Goal: Transaction & Acquisition: Purchase product/service

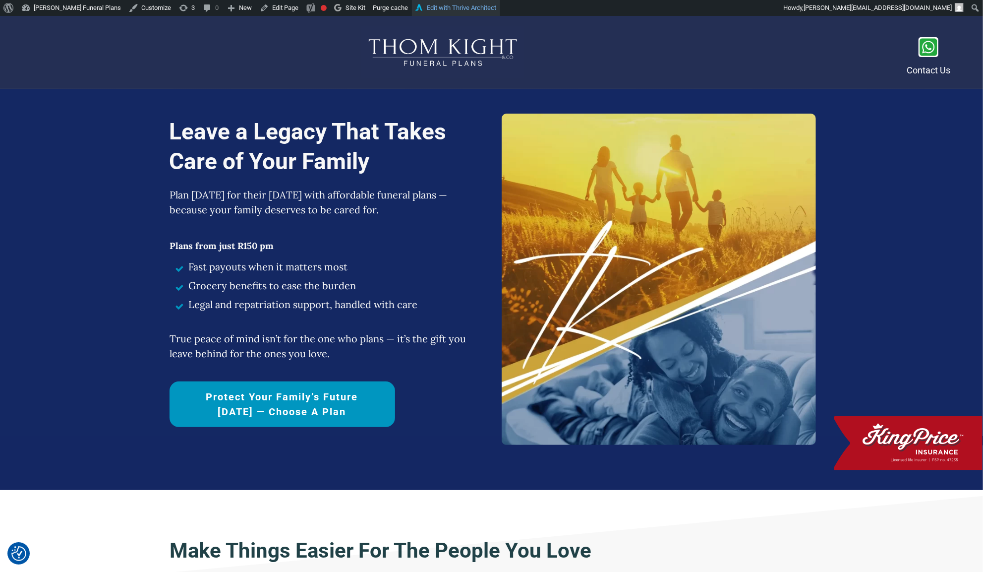
click at [445, 5] on link "Edit with Thrive Architect" at bounding box center [456, 8] width 88 height 16
click at [299, 386] on link "Protect Your Family’s Future [DATE] — Choose a Plan" at bounding box center [283, 404] width 226 height 46
click at [182, 390] on link "Protect Your Family’s Future [DATE] — Choose a Plan" at bounding box center [283, 404] width 226 height 46
click at [179, 384] on link "Protect Your Family’s Future [DATE] — Choose a Plan" at bounding box center [283, 404] width 226 height 46
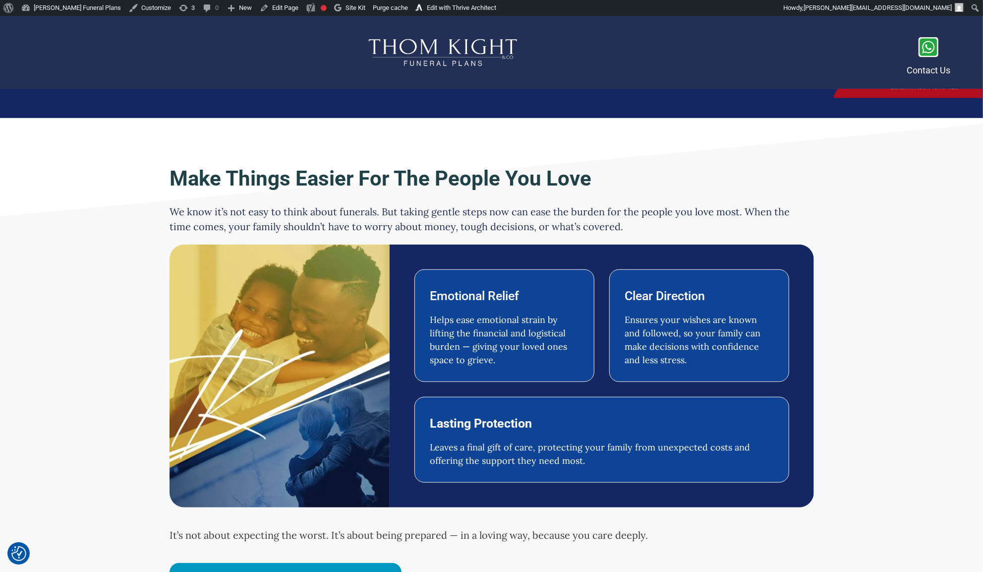
scroll to position [479, 0]
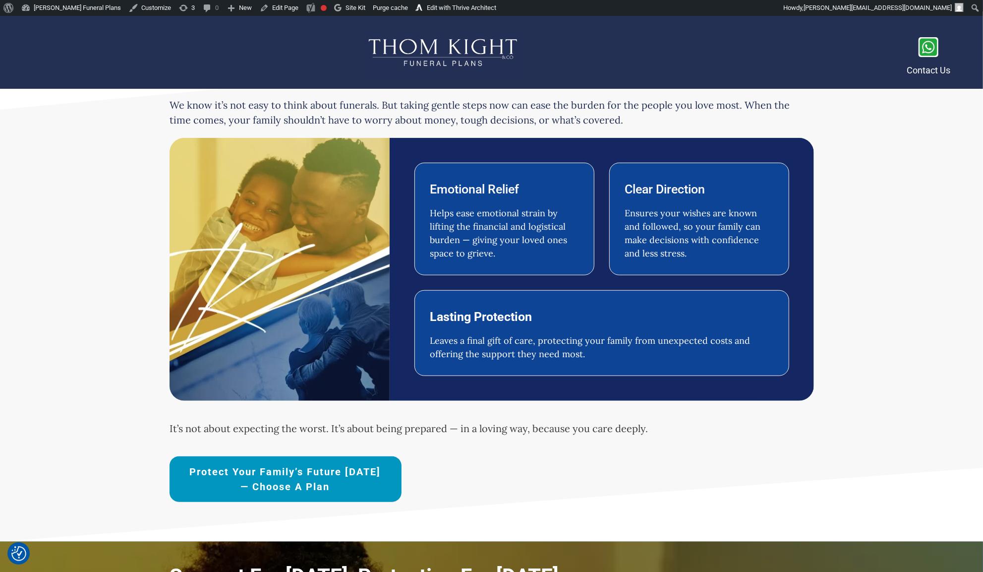
click at [185, 473] on link "Protect Your Family’s Future [DATE] — Choose a Plan" at bounding box center [286, 479] width 232 height 46
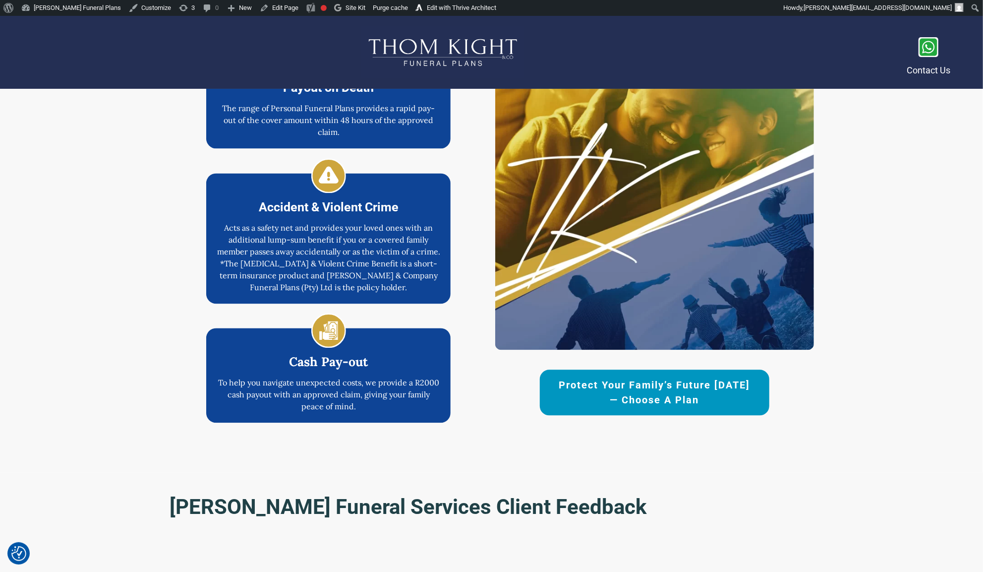
scroll to position [1710, 0]
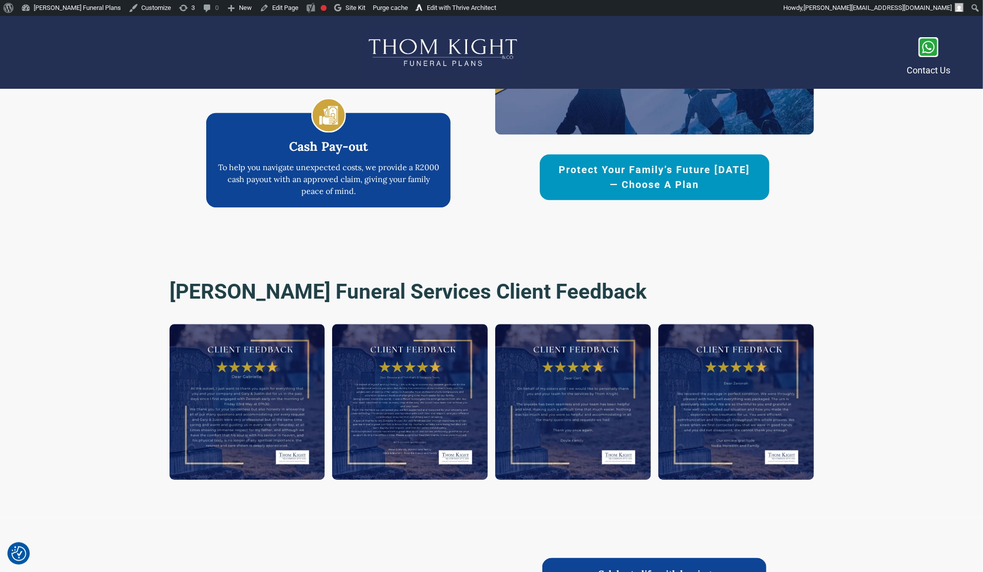
click at [576, 183] on span "Protect Your Family’s Future [DATE] — Choose a Plan" at bounding box center [654, 177] width 195 height 30
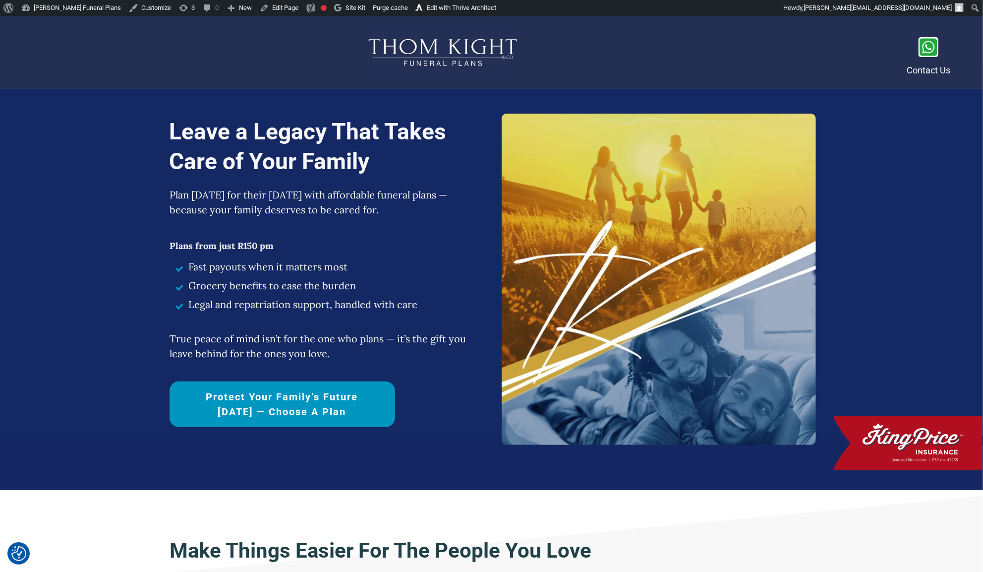
click at [379, 417] on link "Protect Your Family’s Future [DATE] — Choose a Plan" at bounding box center [283, 404] width 226 height 46
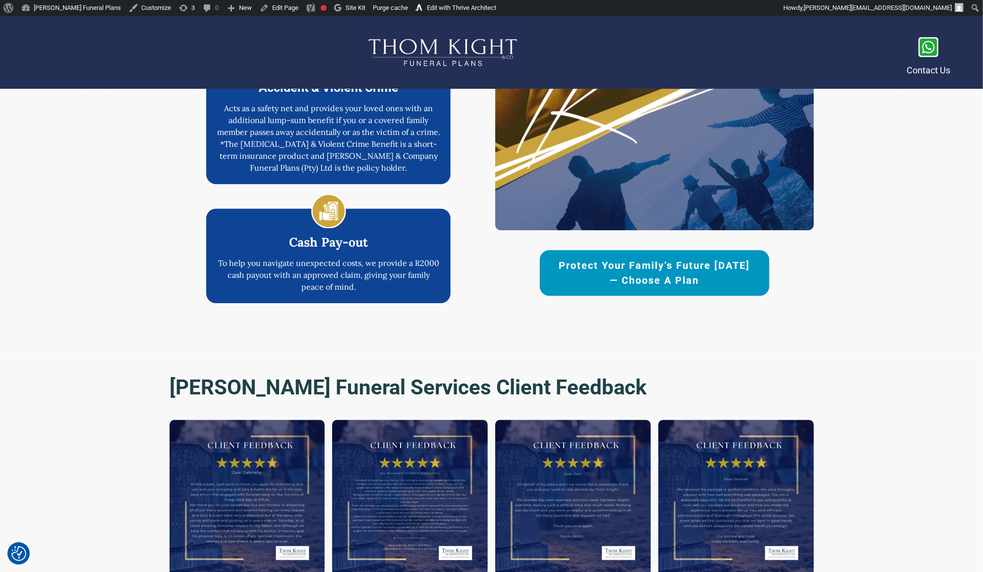
scroll to position [1655, 0]
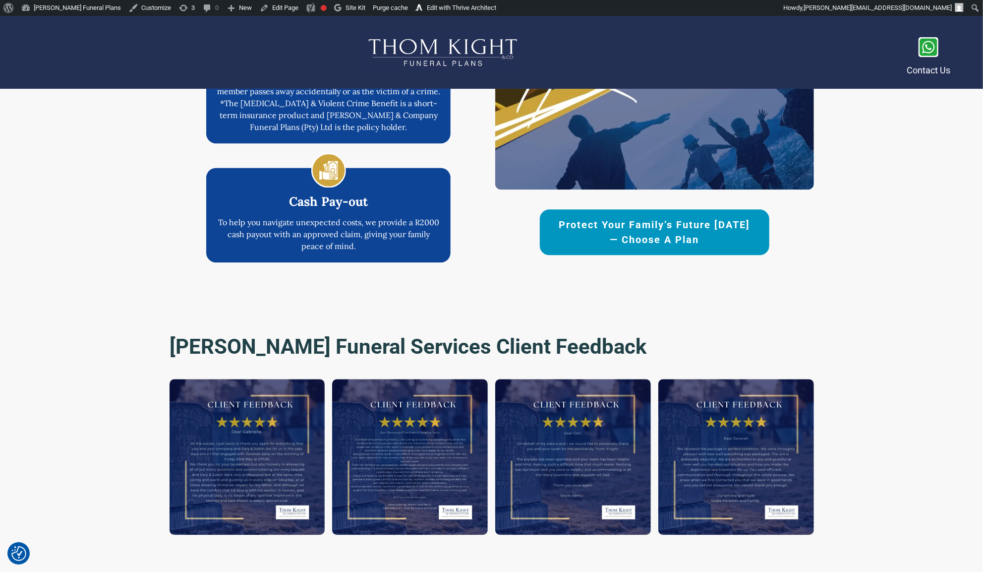
click at [564, 249] on link "Protect Your Family’s Future [DATE] — Choose a Plan" at bounding box center [655, 232] width 230 height 46
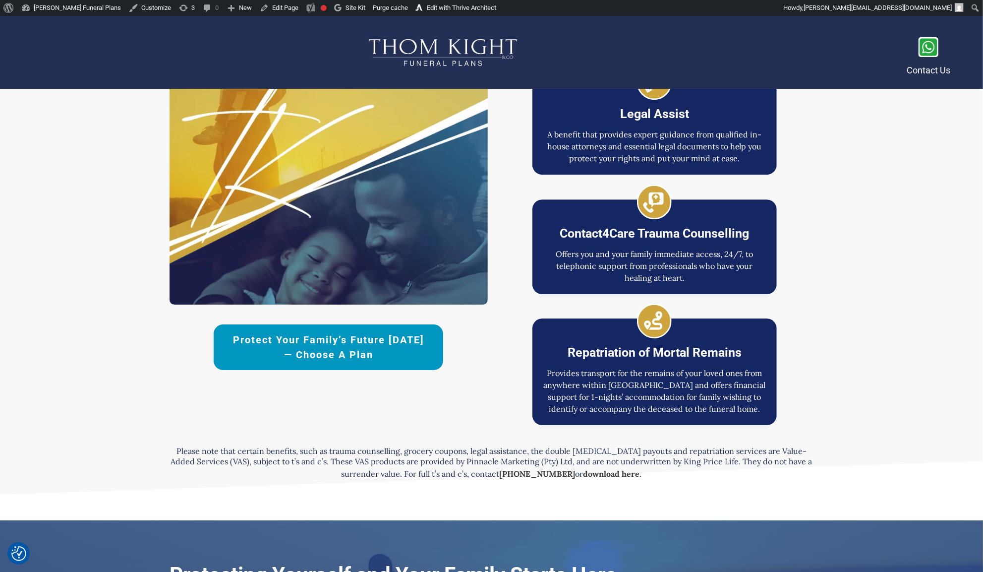
click at [422, 368] on link "Protect Your Family’s Future [DATE] — Choose a Plan" at bounding box center [329, 347] width 230 height 46
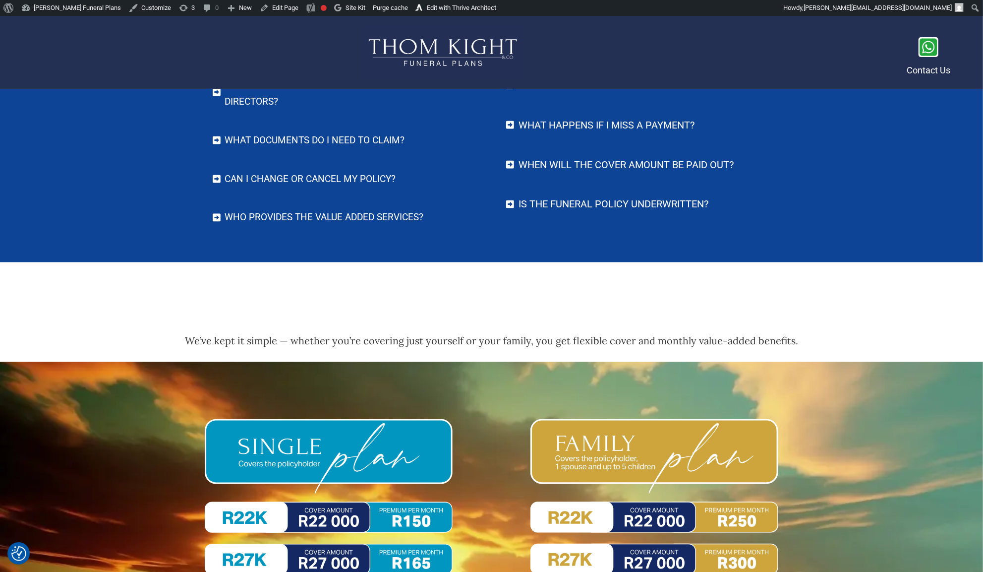
scroll to position [4296, 0]
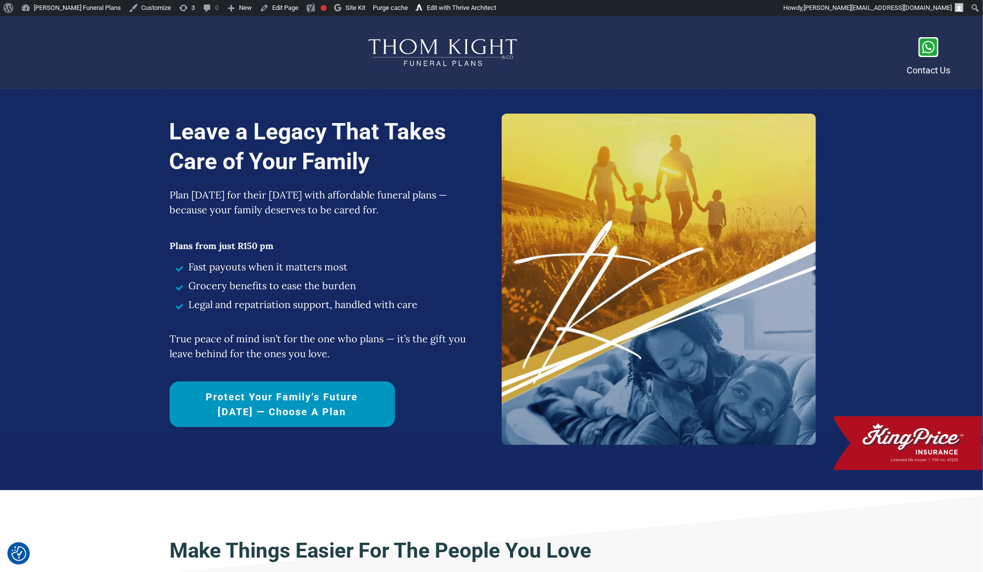
click at [361, 420] on link "Protect Your Family’s Future [DATE] — Choose a Plan" at bounding box center [283, 404] width 226 height 46
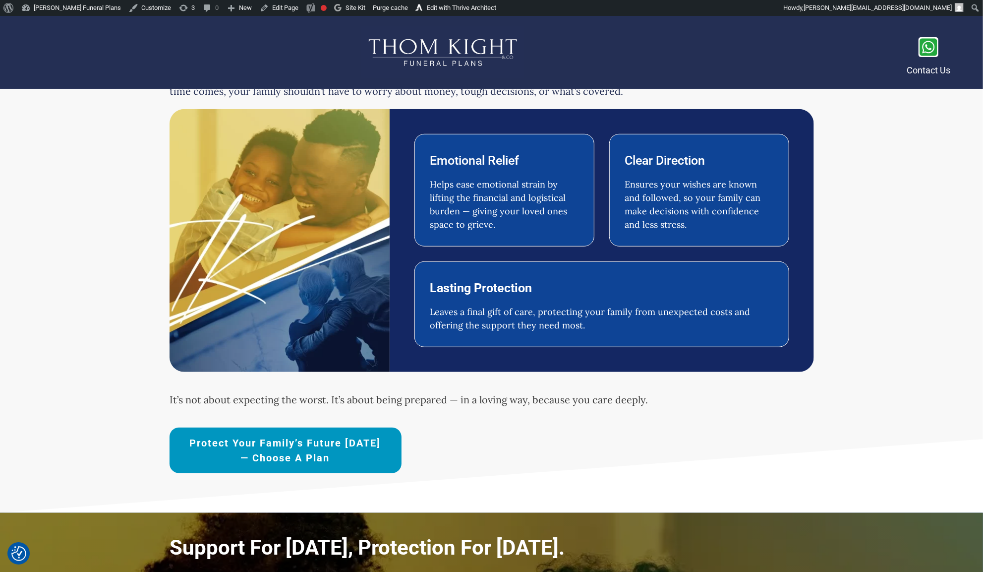
scroll to position [727, 0]
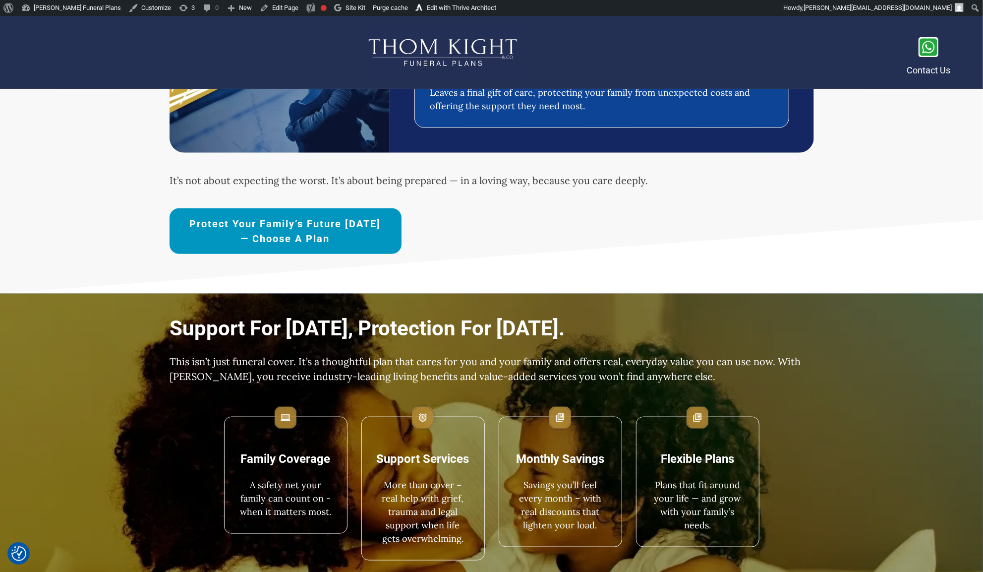
click at [354, 236] on span "Protect Your Family’s Future [DATE] — Choose a Plan" at bounding box center [285, 231] width 197 height 30
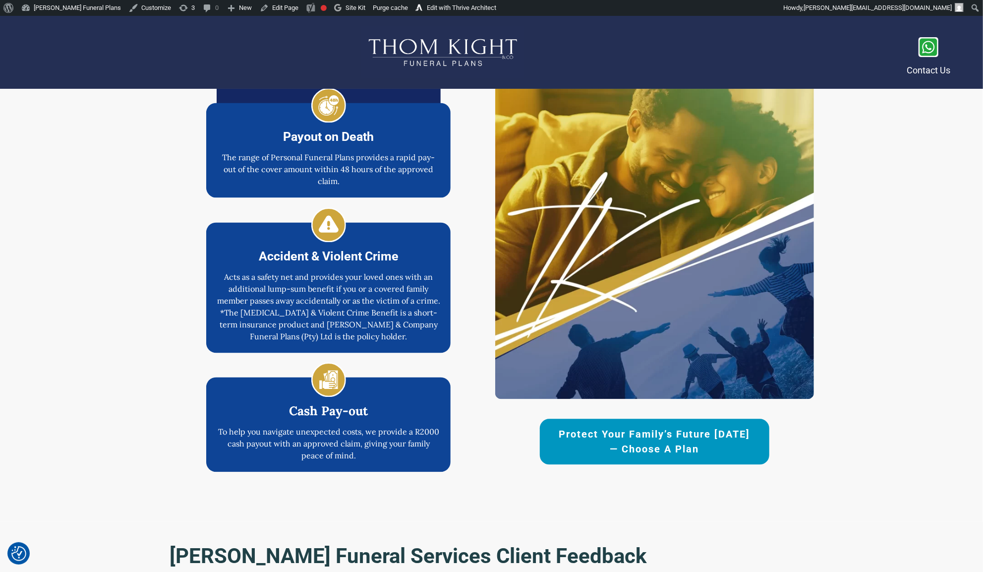
scroll to position [1656, 0]
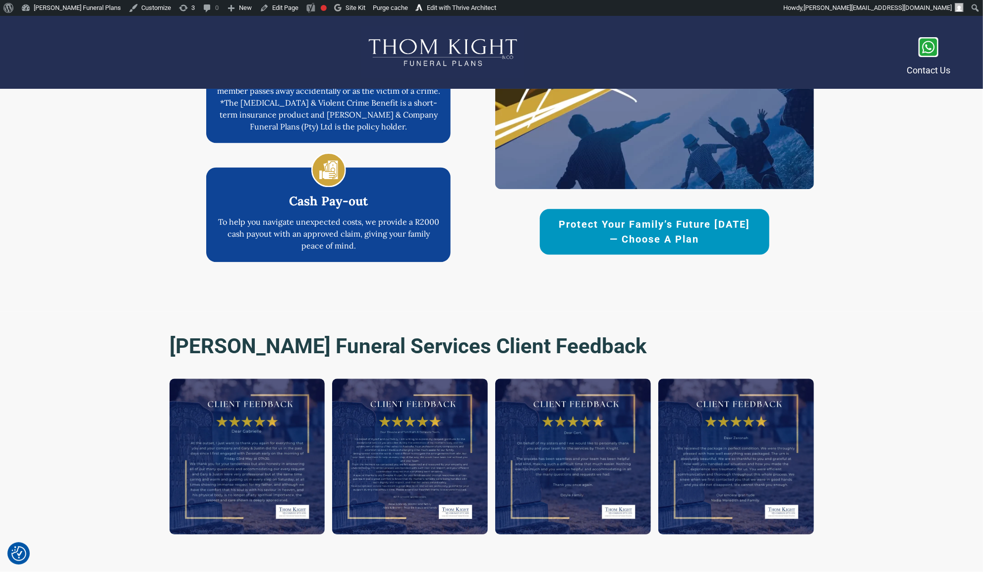
click at [577, 246] on link "Protect Your Family’s Future [DATE] — Choose a Plan" at bounding box center [655, 232] width 230 height 46
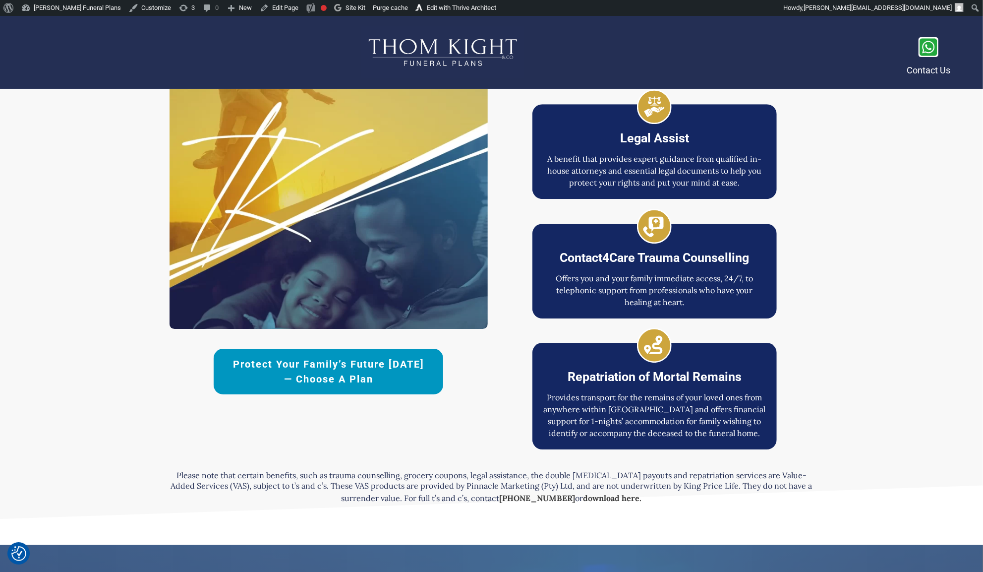
scroll to position [2368, 0]
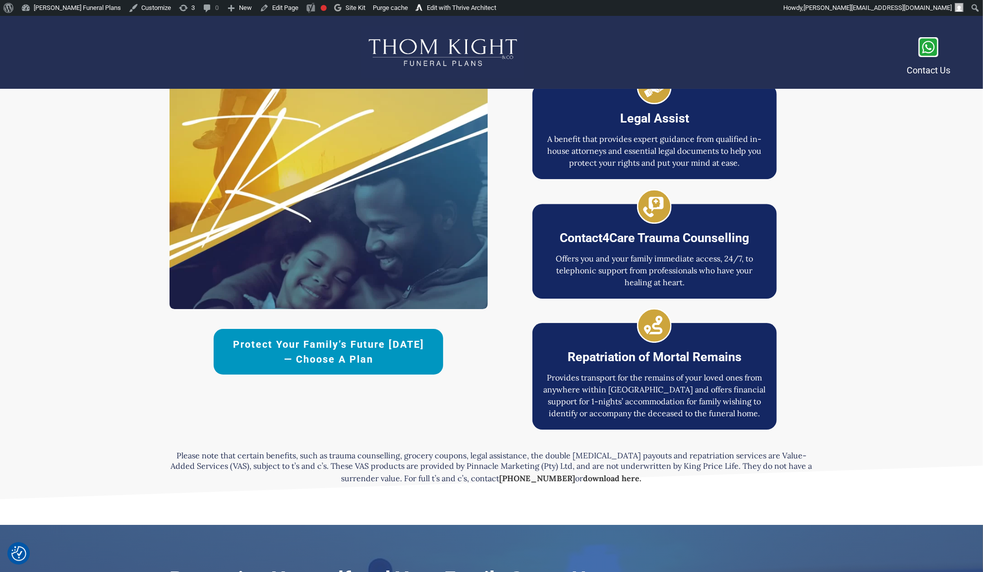
click at [413, 373] on link "Protect Your Family’s Future [DATE] — Choose a Plan" at bounding box center [329, 352] width 230 height 46
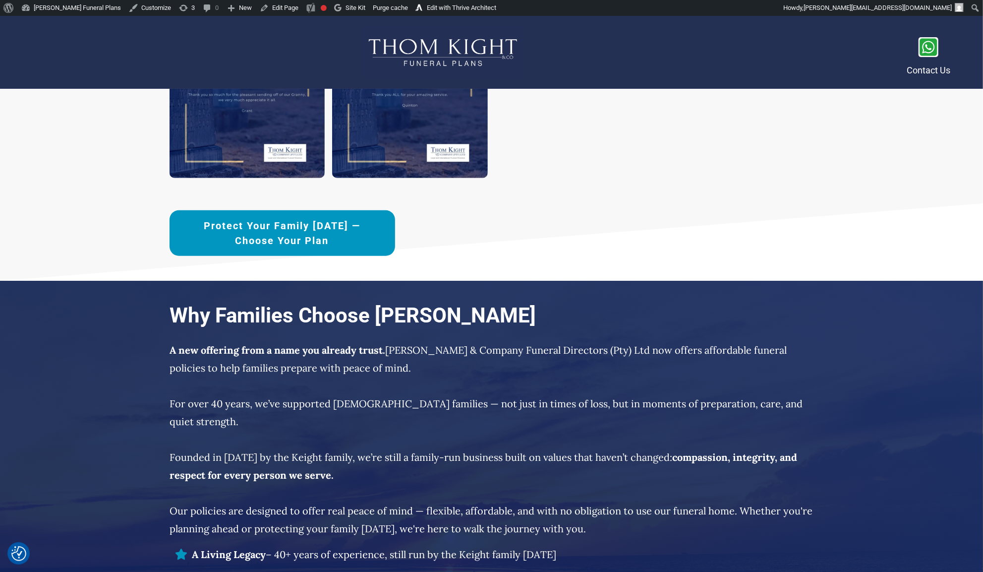
scroll to position [3393, 0]
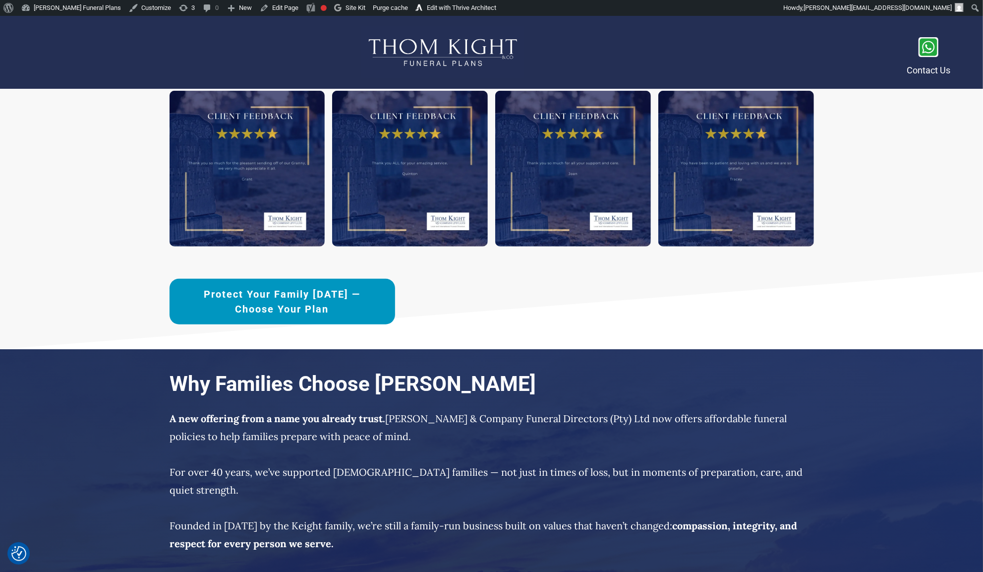
click at [368, 308] on span "Protect Your Family [DATE] —Choose Your Plan" at bounding box center [282, 302] width 191 height 30
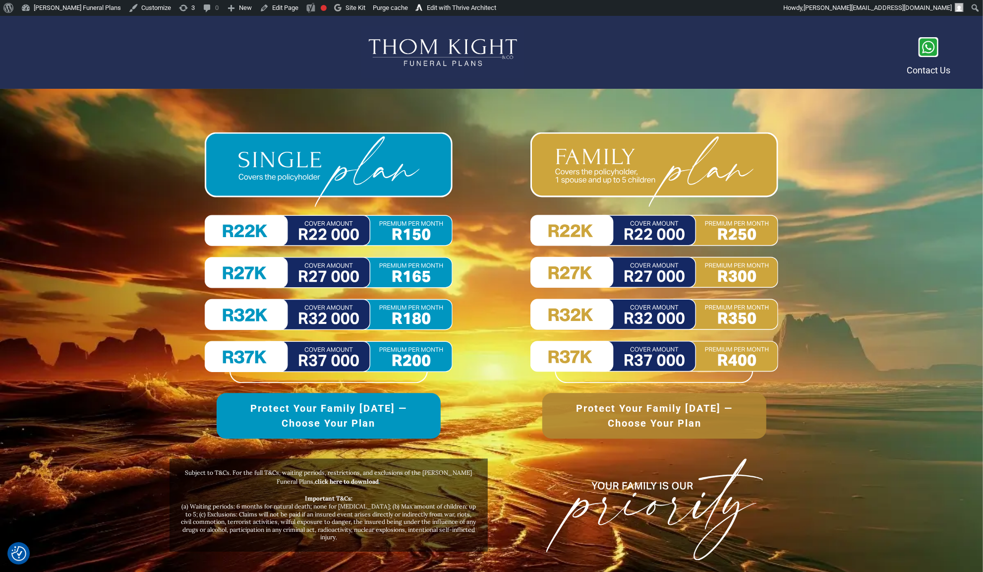
scroll to position [4514, 0]
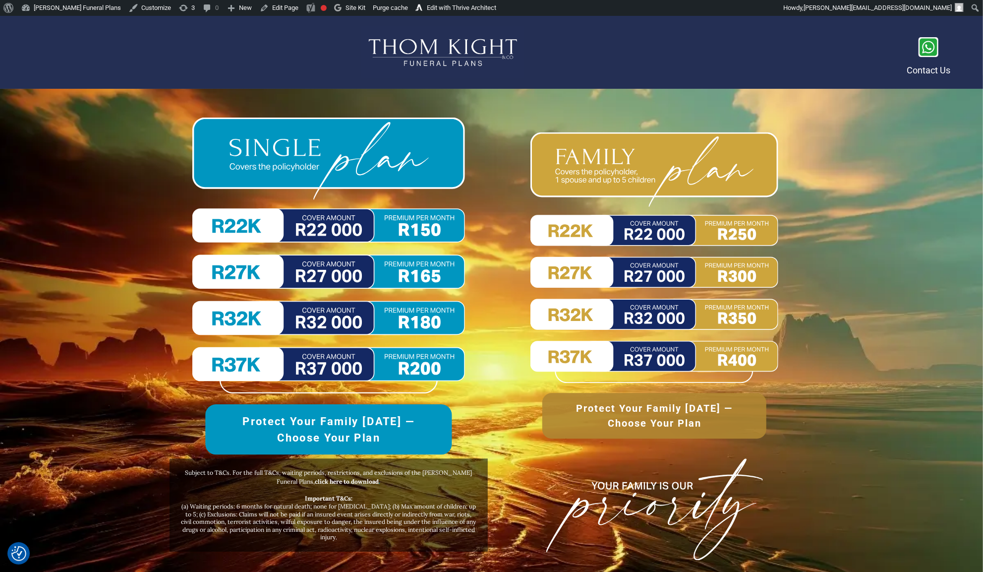
click at [368, 330] on img at bounding box center [328, 255] width 273 height 276
click at [317, 214] on img at bounding box center [328, 255] width 273 height 276
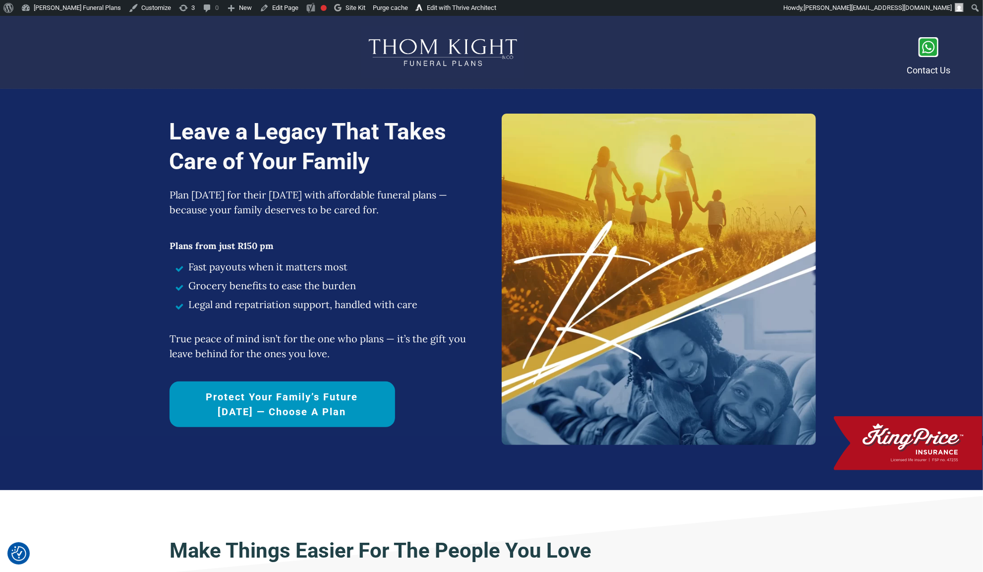
click at [368, 396] on span "Protect Your Family’s Future [DATE] — Choose a Plan" at bounding box center [282, 404] width 191 height 30
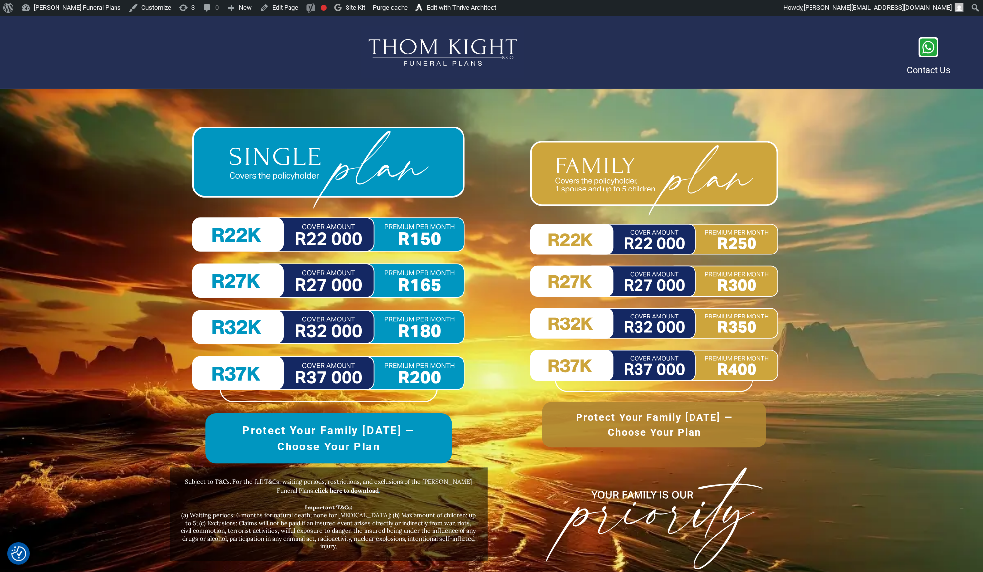
scroll to position [4589, 0]
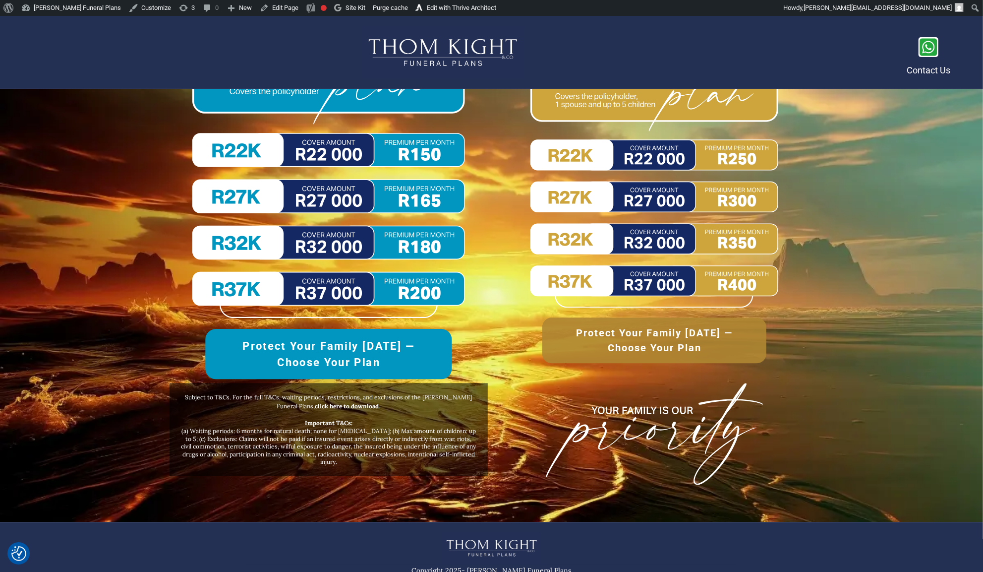
click at [337, 223] on img at bounding box center [328, 180] width 273 height 276
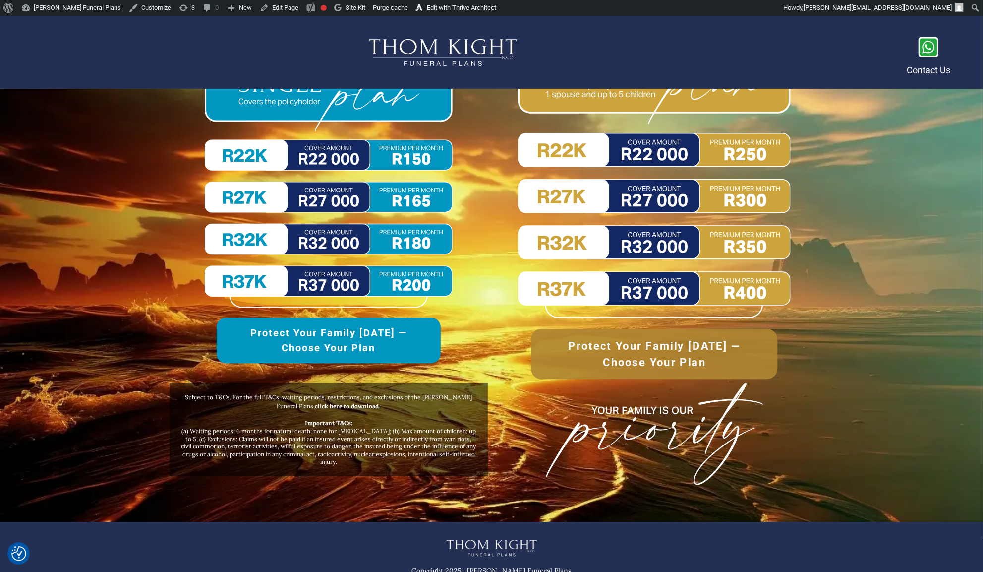
click at [610, 223] on img at bounding box center [654, 180] width 273 height 276
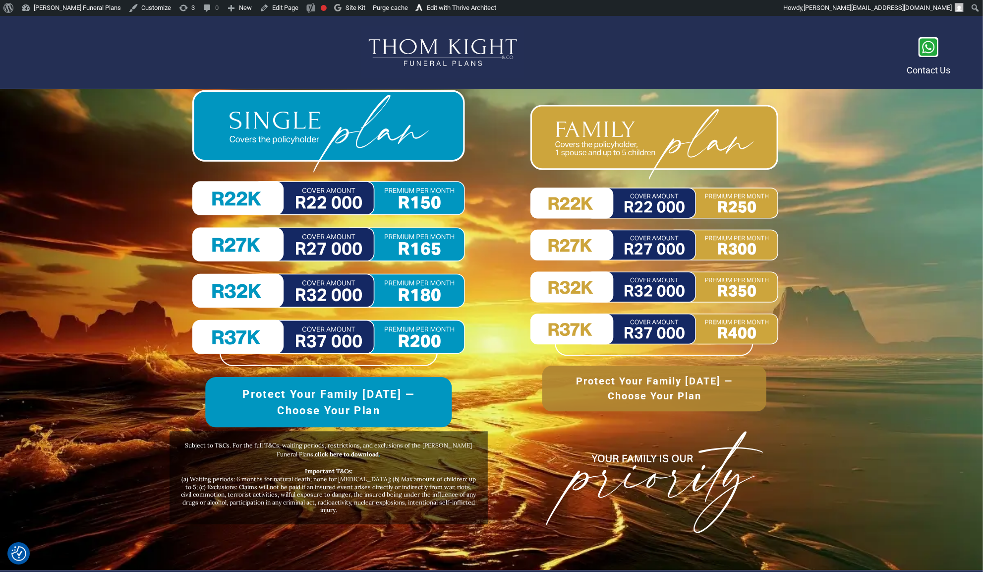
scroll to position [4381, 0]
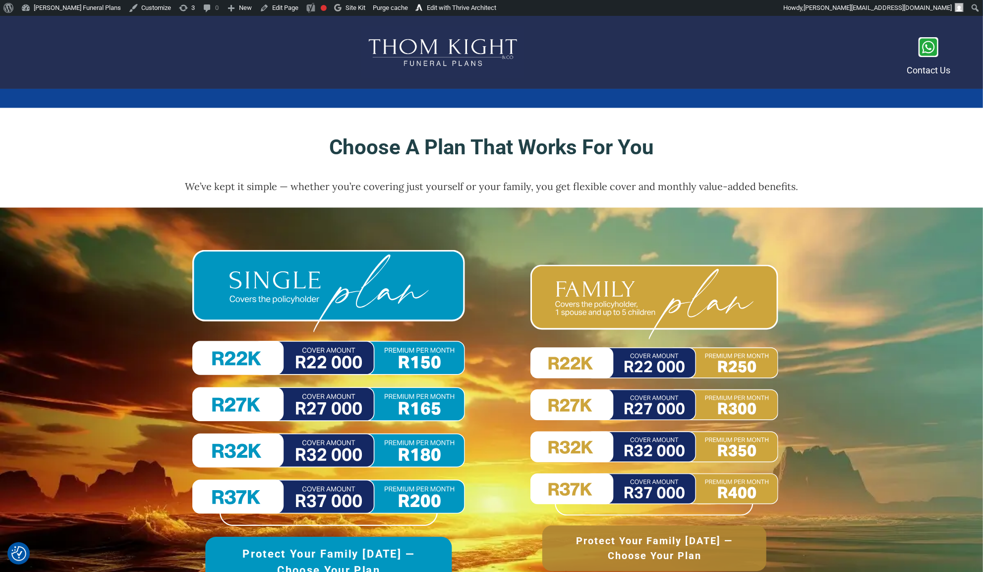
click at [415, 229] on div at bounding box center [328, 413] width 351 height 370
click at [429, 556] on span "Protect Your Family [DATE] —Choose Your Plan" at bounding box center [329, 562] width 208 height 33
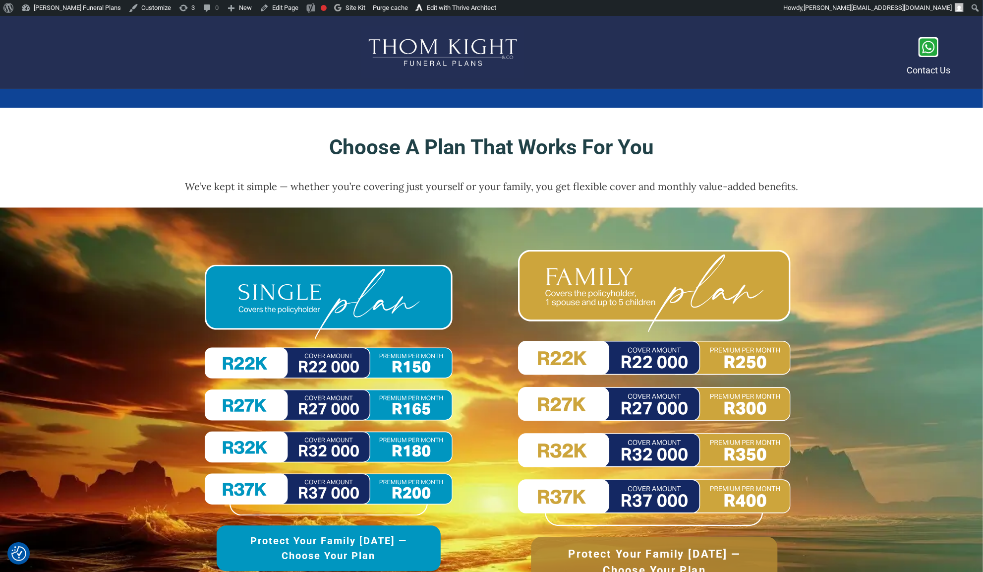
click at [590, 546] on span "Protect Your Family [DATE] —Choose Your Plan" at bounding box center [654, 562] width 208 height 33
click at [560, 263] on img at bounding box center [654, 388] width 273 height 276
